Goal: Task Accomplishment & Management: Manage account settings

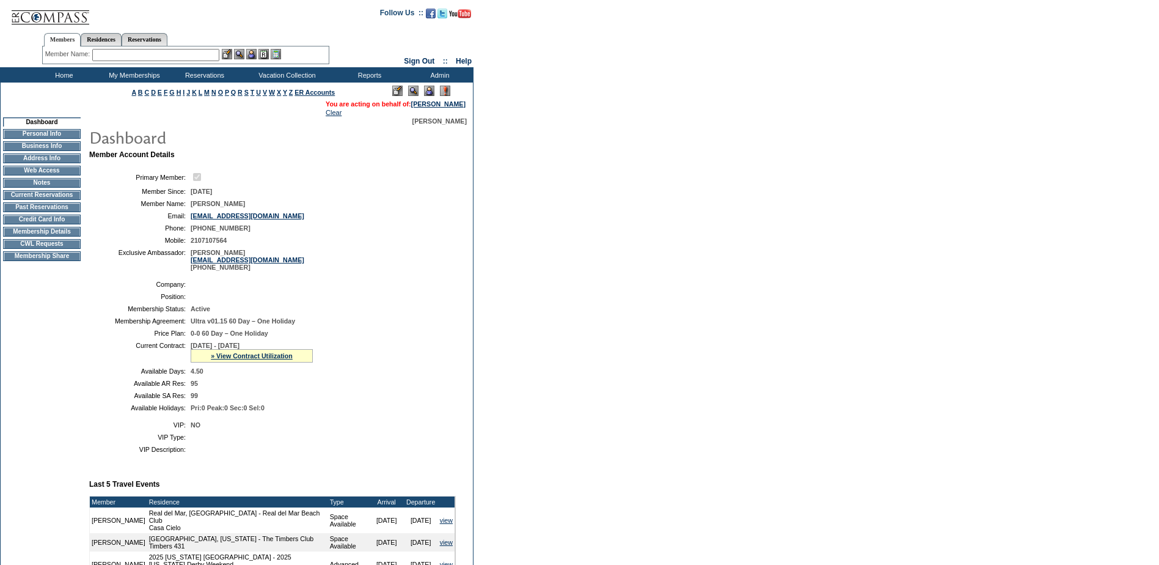
click at [32, 248] on td "CWL Requests" at bounding box center [42, 244] width 78 height 10
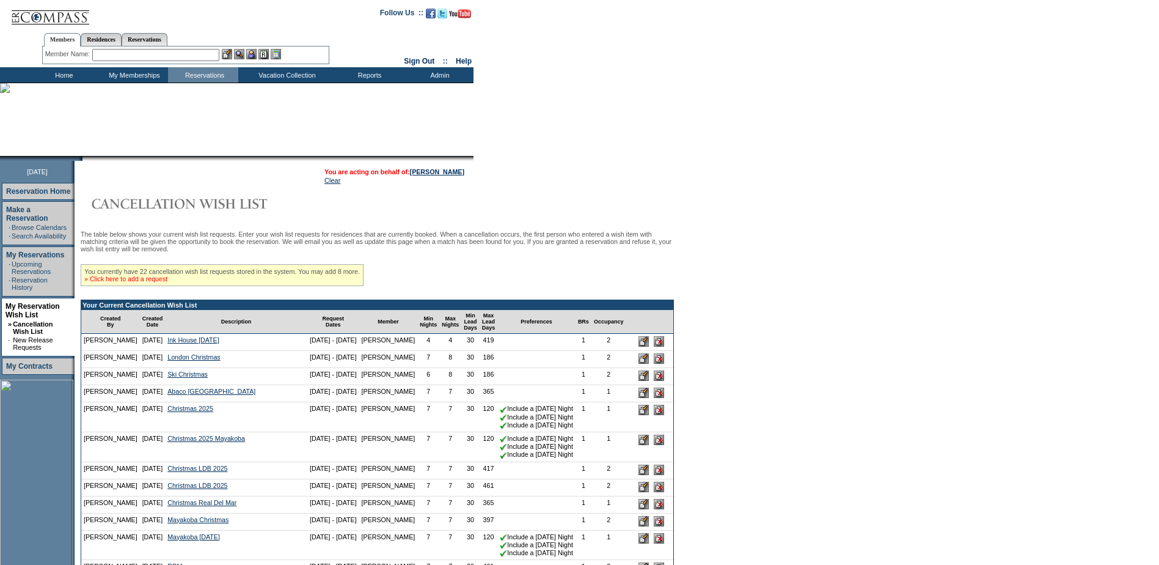
click at [166, 282] on link "» Click here to add a request" at bounding box center [125, 278] width 83 height 7
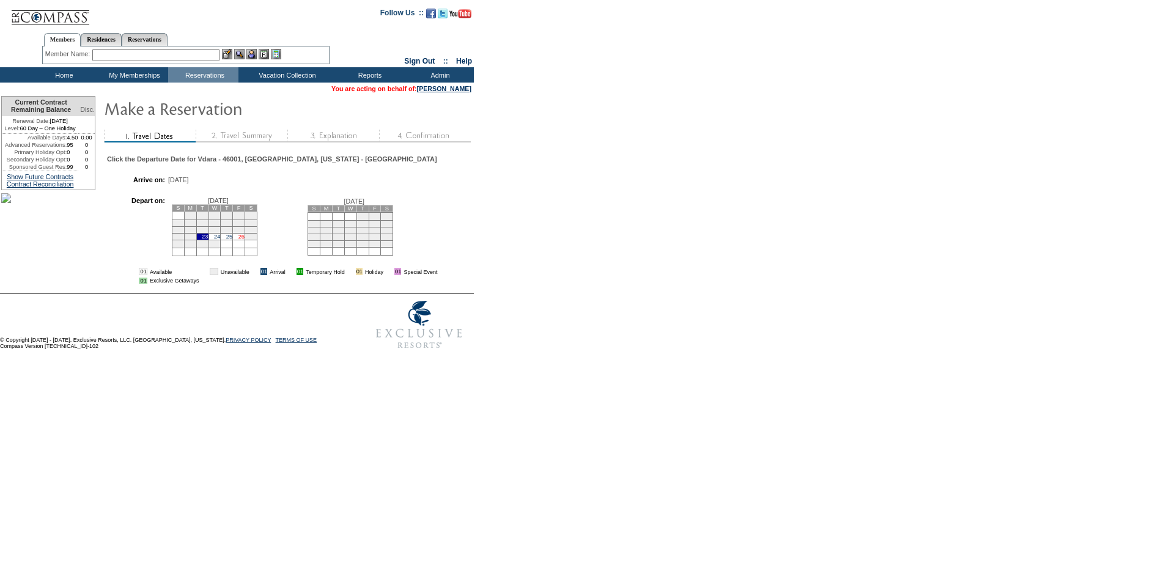
click at [244, 240] on link "26" at bounding box center [241, 236] width 6 height 6
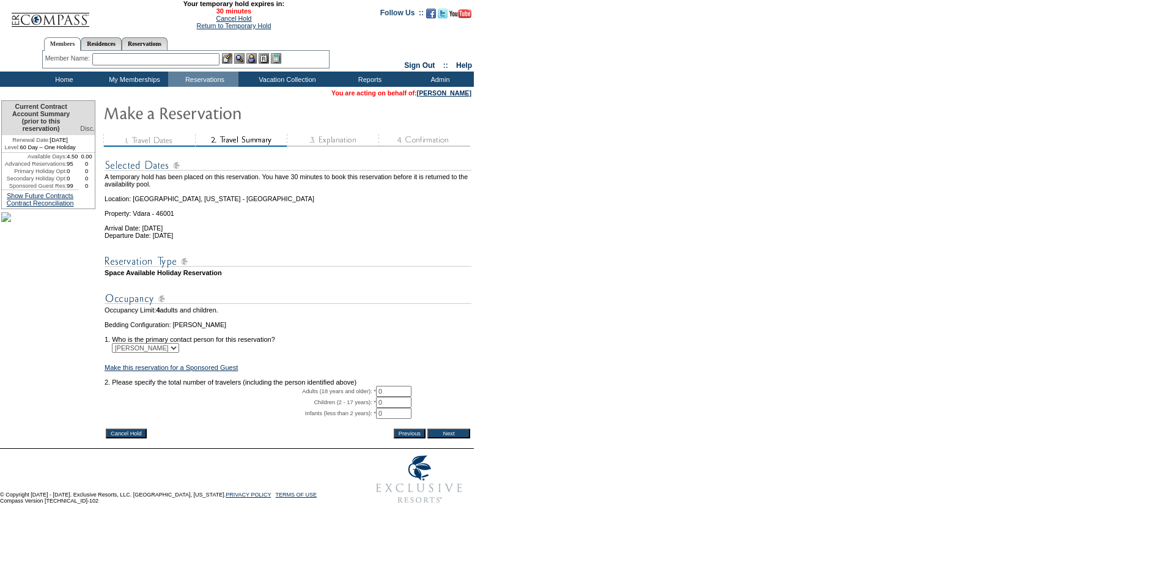
click at [332, 401] on tbody "A temporary hold has been placed on this reservation. You have 30 minutes to bo…" at bounding box center [288, 288] width 367 height 276
type input "2"
click at [455, 438] on input "Next" at bounding box center [448, 433] width 43 height 10
